Goal: Task Accomplishment & Management: Use online tool/utility

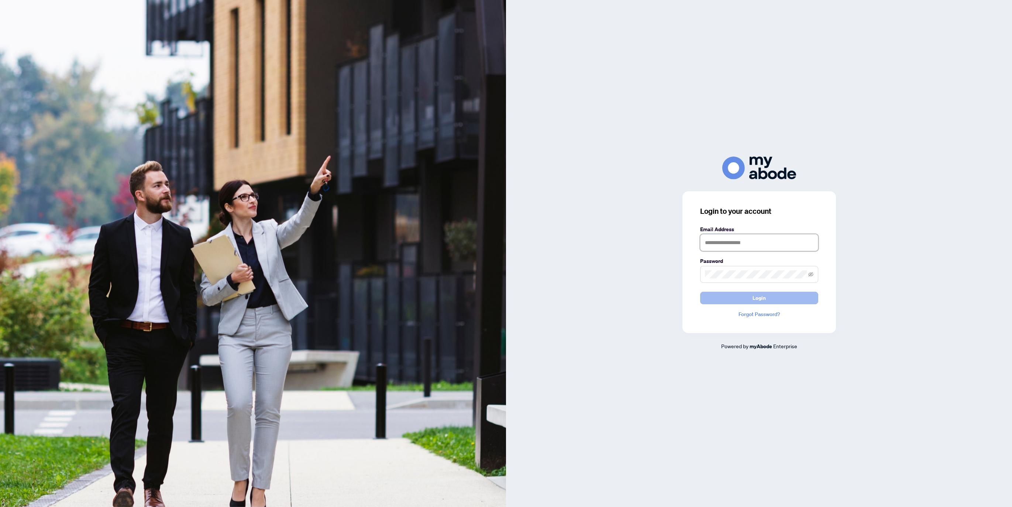
type input "**********"
click at [756, 302] on span "Login" at bounding box center [758, 298] width 13 height 12
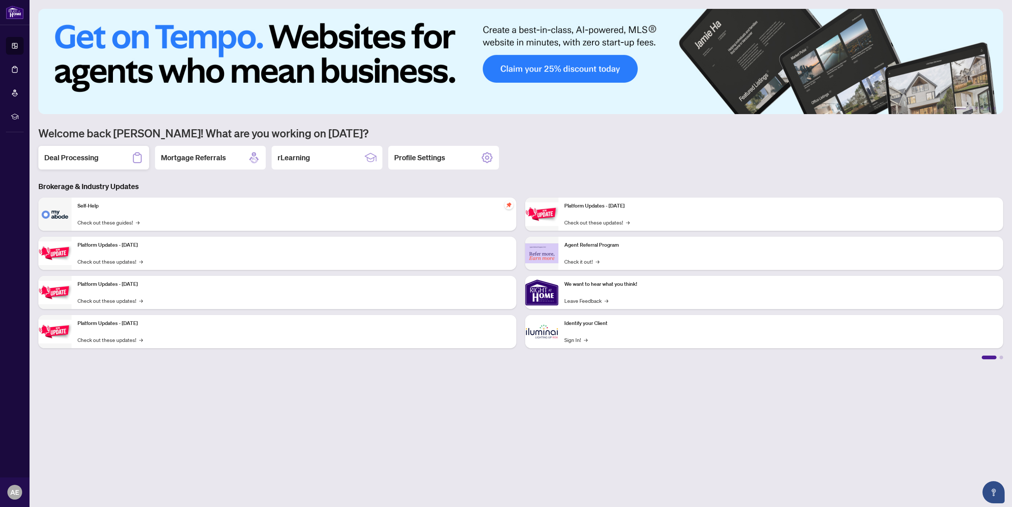
click at [113, 158] on div "Deal Processing" at bounding box center [93, 158] width 111 height 24
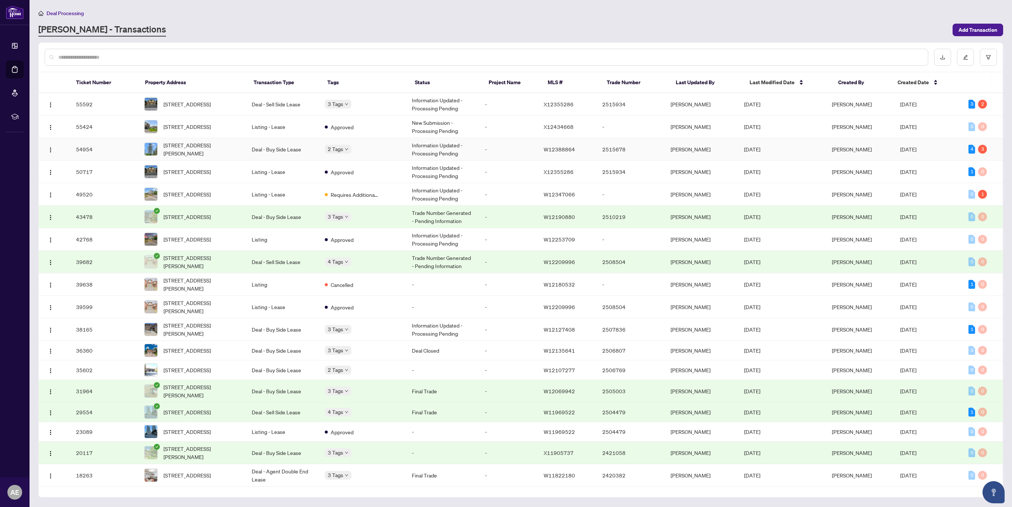
click at [80, 146] on td "54954" at bounding box center [104, 149] width 68 height 23
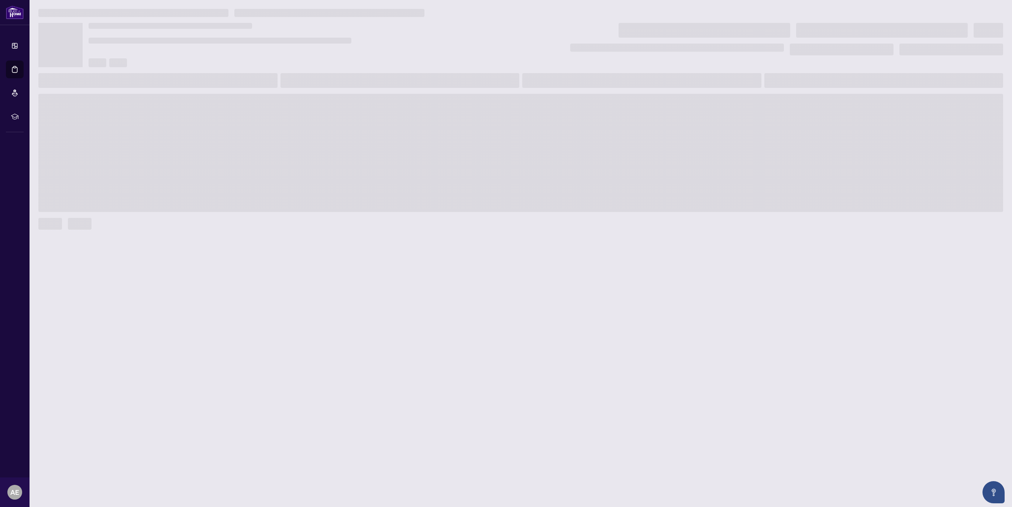
click at [80, 146] on span at bounding box center [520, 153] width 964 height 118
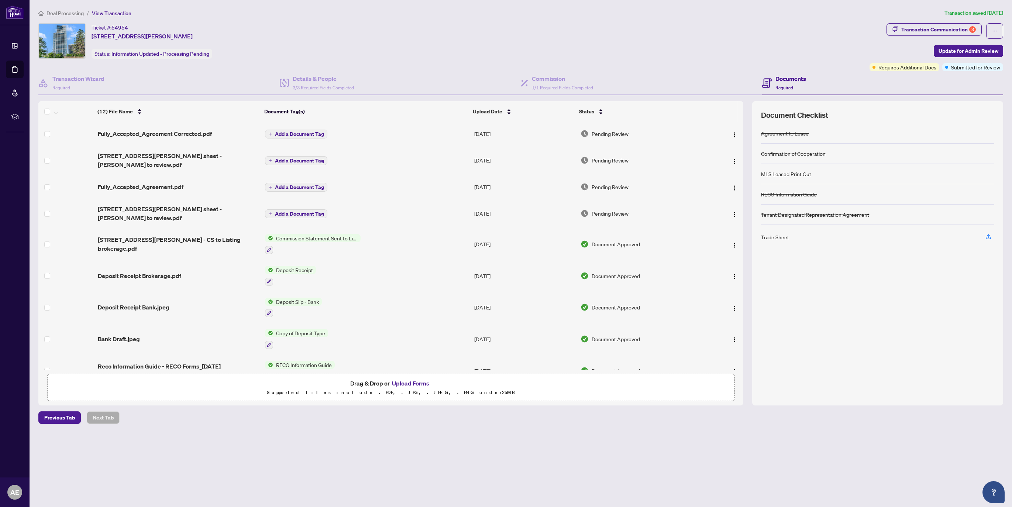
drag, startPoint x: 248, startPoint y: 36, endPoint x: 83, endPoint y: 28, distance: 164.7
click at [83, 28] on div "Ticket #: 54954 [STREET_ADDRESS][PERSON_NAME] Status: Information Updated - Pro…" at bounding box center [452, 40] width 828 height 35
copy div "Ticket #: 54954 [STREET_ADDRESS][PERSON_NAME]"
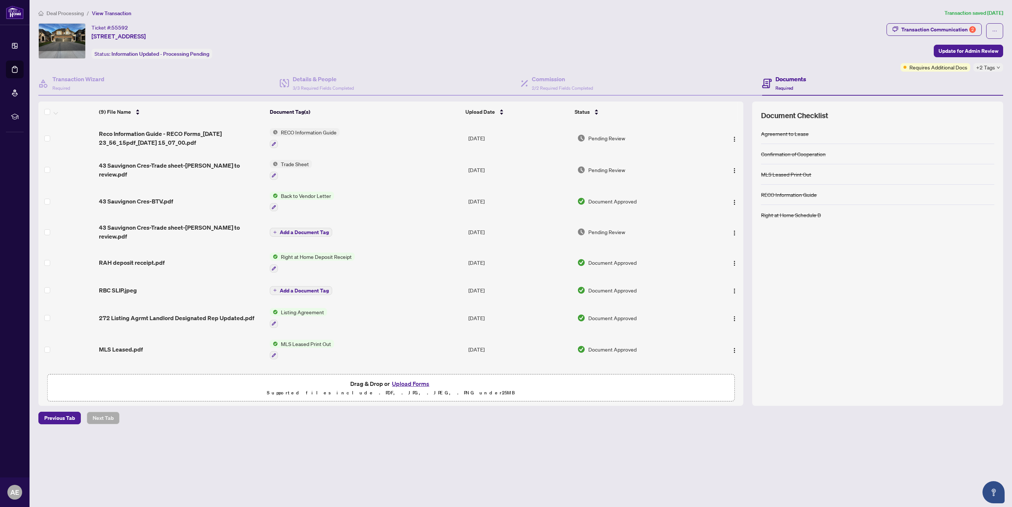
click at [61, 13] on span "Deal Processing" at bounding box center [64, 13] width 37 height 7
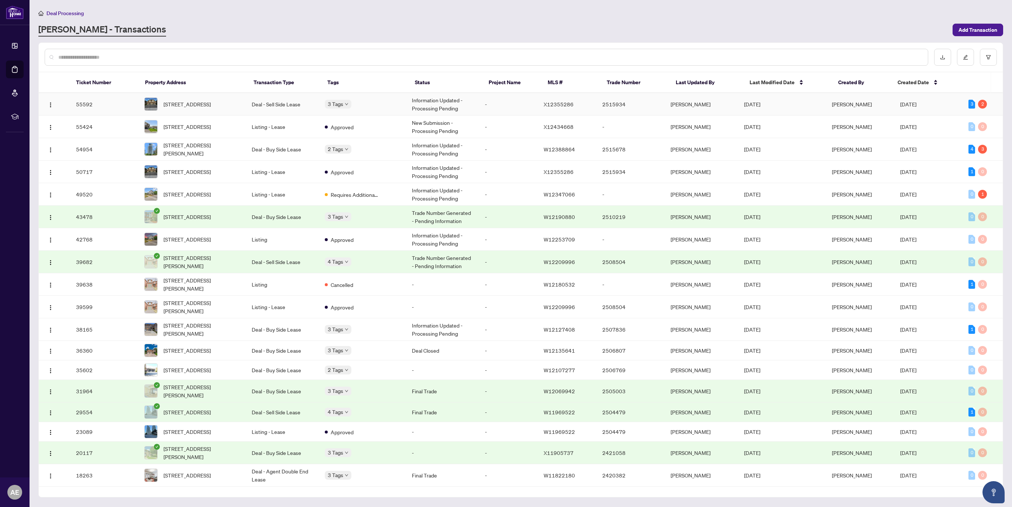
click at [126, 108] on td "55592" at bounding box center [104, 104] width 68 height 23
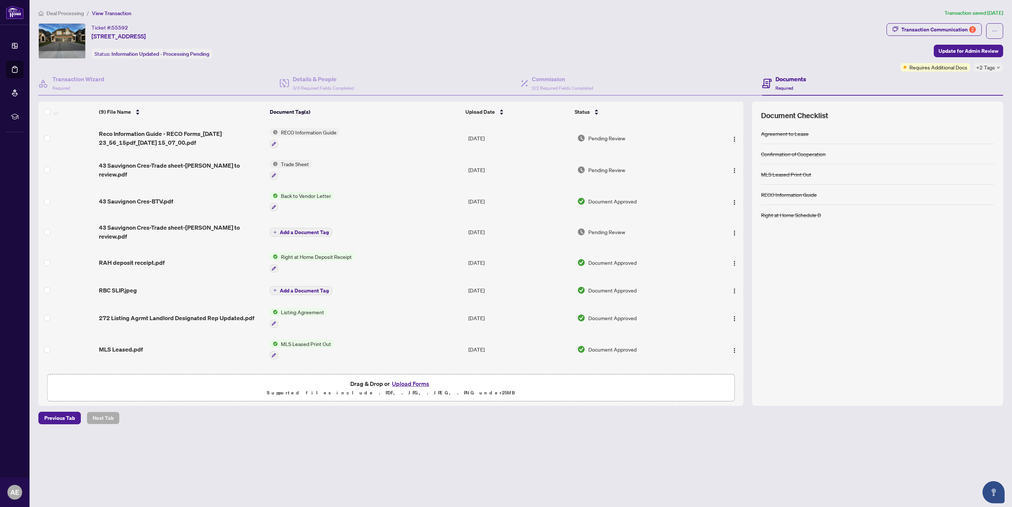
drag, startPoint x: 93, startPoint y: 26, endPoint x: 256, endPoint y: 38, distance: 163.9
click at [256, 38] on div "Ticket #: 55592 43 Sauvignon Cres, Hamilton, Ontario L8E 0K1, Canada Status: In…" at bounding box center [460, 40] width 845 height 35
copy div "Ticket #: 55592 43 Sauvignon Cres, Hamilton, Ontario L8E 0K1, Canada"
click at [72, 14] on span "Deal Processing" at bounding box center [64, 13] width 37 height 7
